Goal: Navigation & Orientation: Find specific page/section

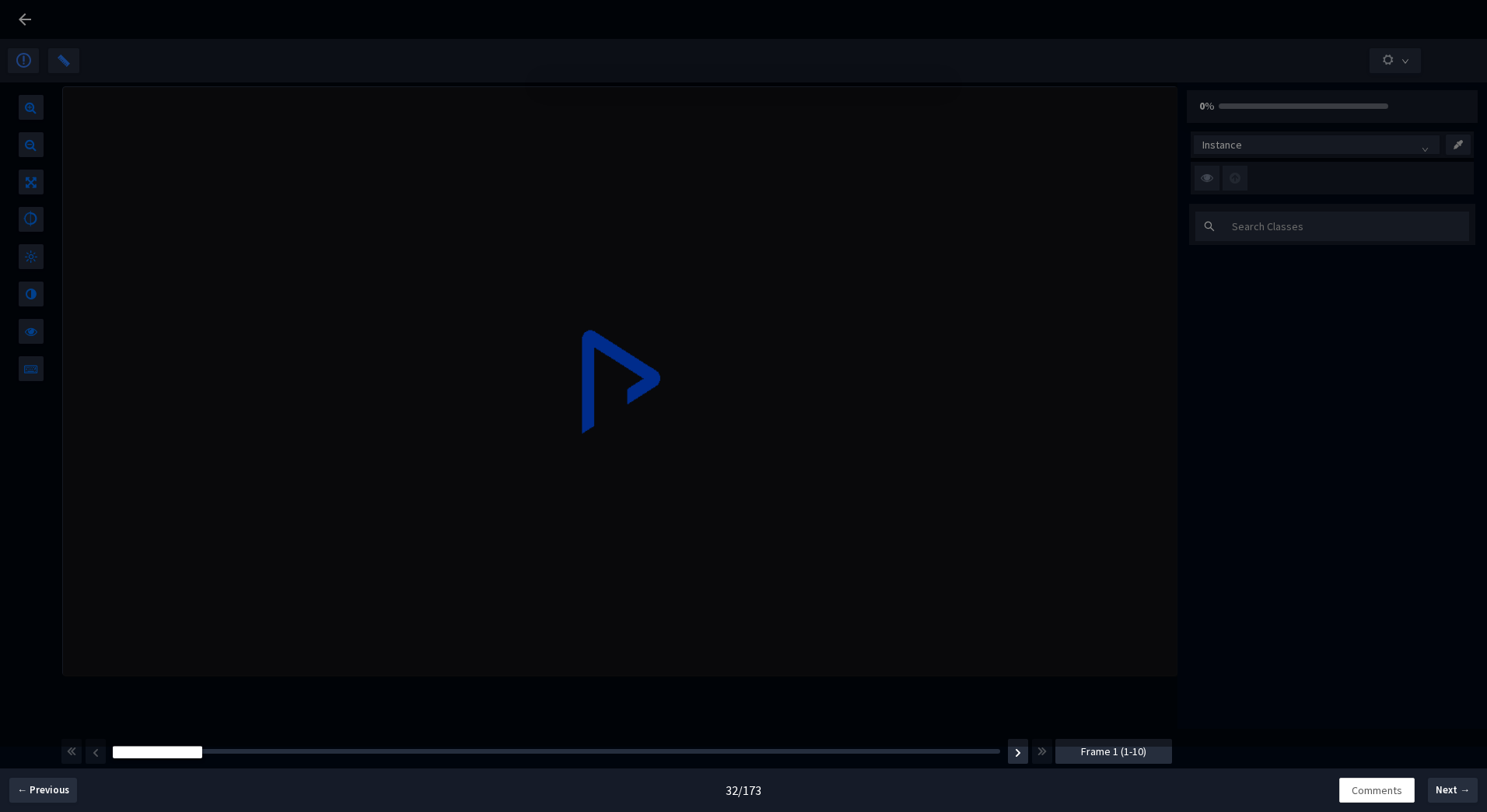
click at [1015, 756] on div "There seems to be an error . Please check the uploaded data . Go Back Next Job" at bounding box center [743, 406] width 1487 height 812
